Goal: Transaction & Acquisition: Purchase product/service

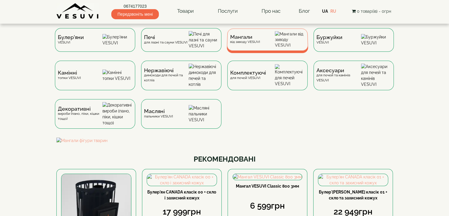
click at [257, 37] on div "Мангали від заводу VESUVI" at bounding box center [268, 39] width 82 height 22
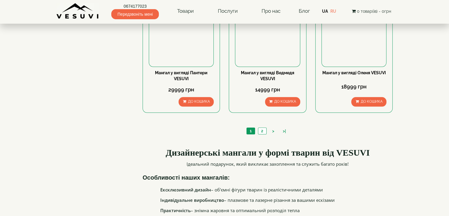
scroll to position [595, 0]
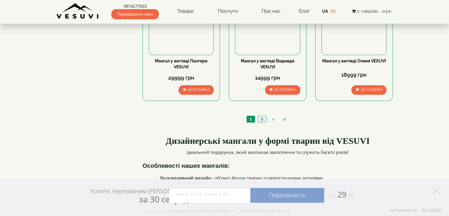
click at [262, 119] on link "2" at bounding box center [262, 119] width 8 height 6
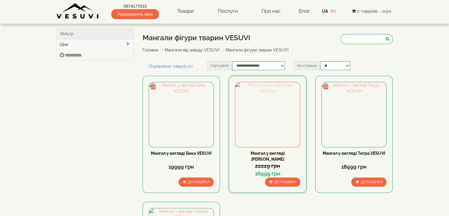
drag, startPoint x: 0, startPoint y: 0, endPoint x: 262, endPoint y: 119, distance: 288.1
click at [262, 119] on img at bounding box center [267, 114] width 64 height 64
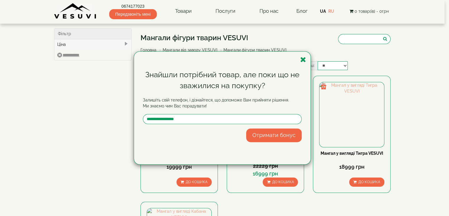
drag, startPoint x: 303, startPoint y: 58, endPoint x: 304, endPoint y: 55, distance: 3.6
click at [303, 58] on icon "button" at bounding box center [303, 59] width 6 height 7
